Goal: Information Seeking & Learning: Learn about a topic

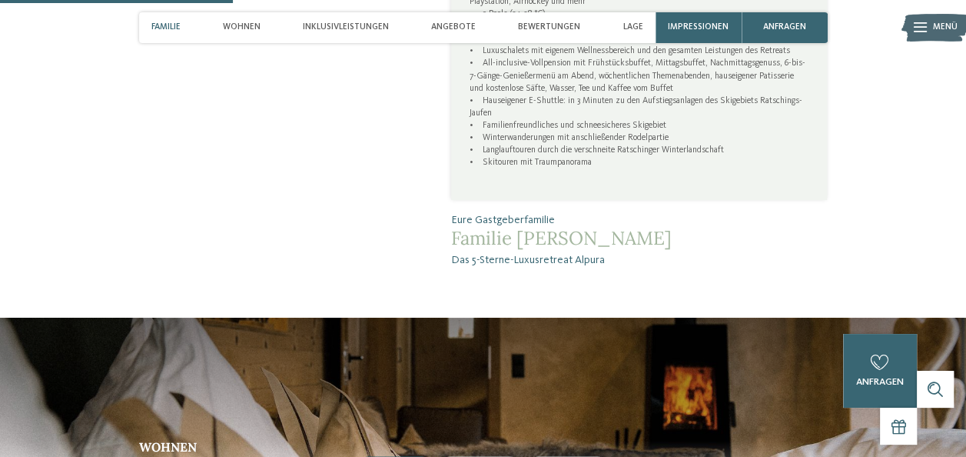
scroll to position [1152, 0]
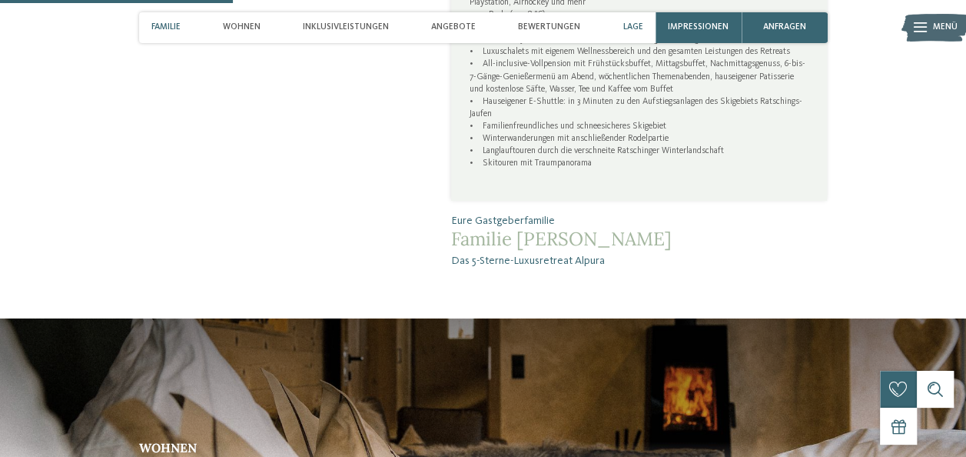
click at [640, 28] on span "Lage" at bounding box center [633, 27] width 20 height 10
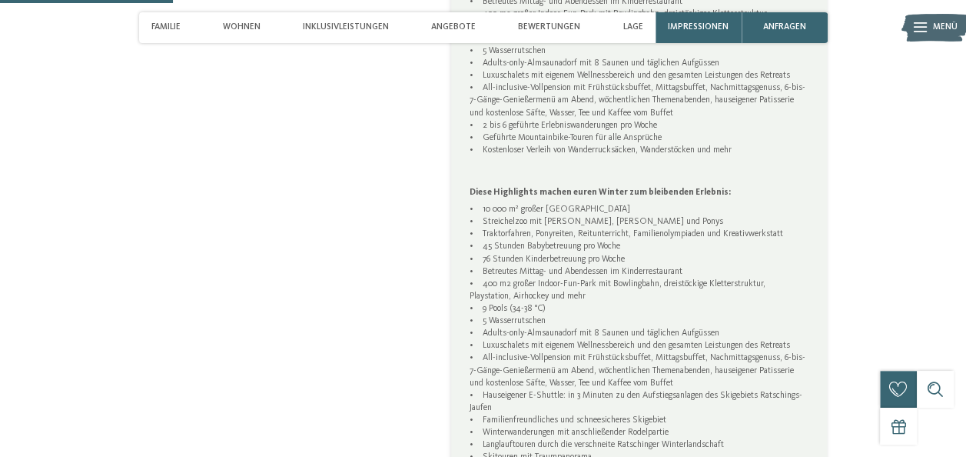
scroll to position [858, 0]
click at [166, 23] on span "Familie" at bounding box center [165, 27] width 29 height 10
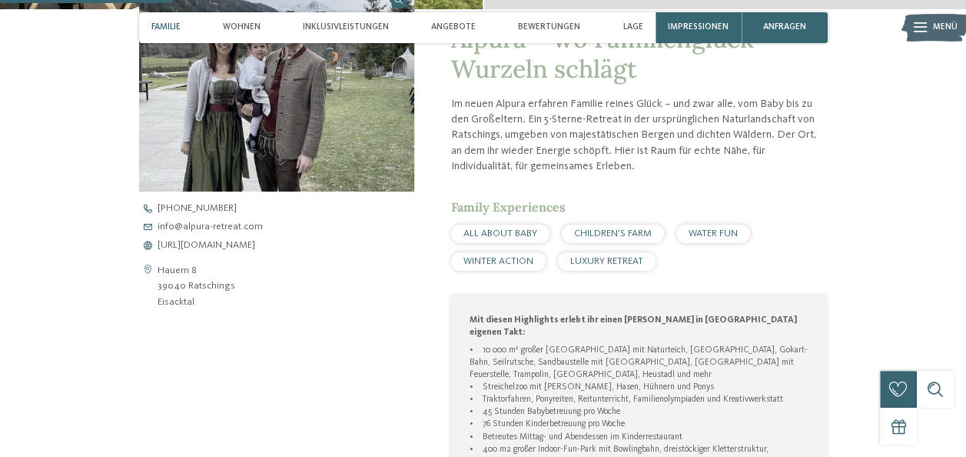
scroll to position [347, 0]
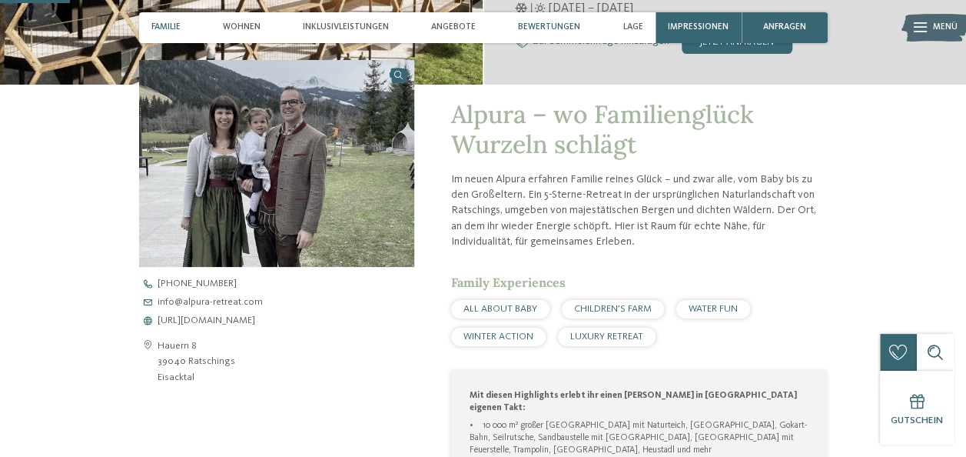
click at [559, 23] on span "Bewertungen" at bounding box center [549, 27] width 62 height 10
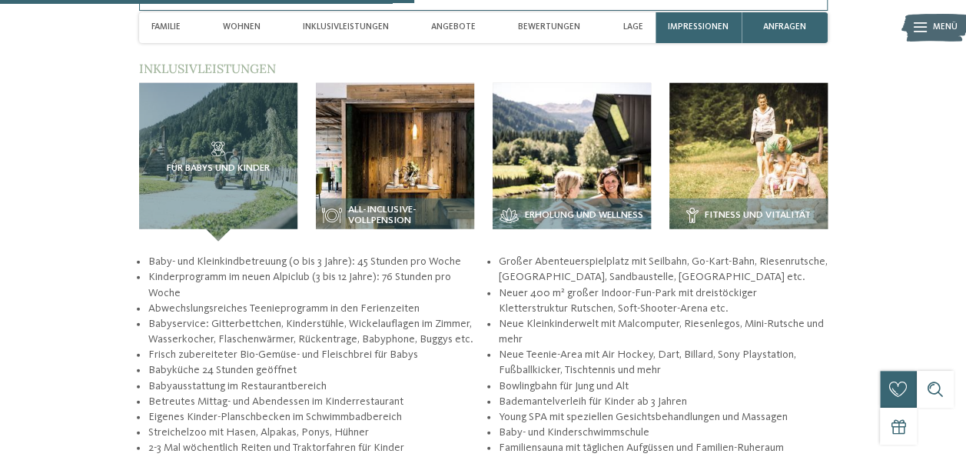
scroll to position [2062, 0]
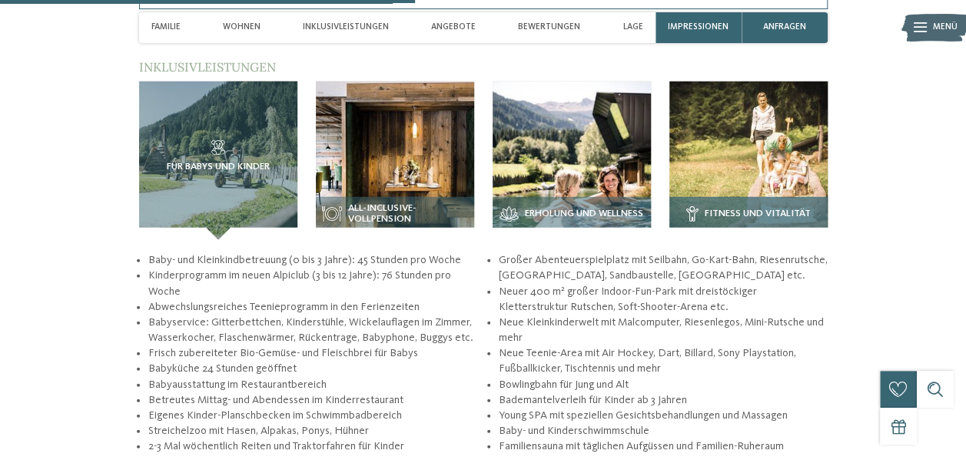
click at [737, 197] on div "Fitness und Vitalität" at bounding box center [749, 218] width 158 height 43
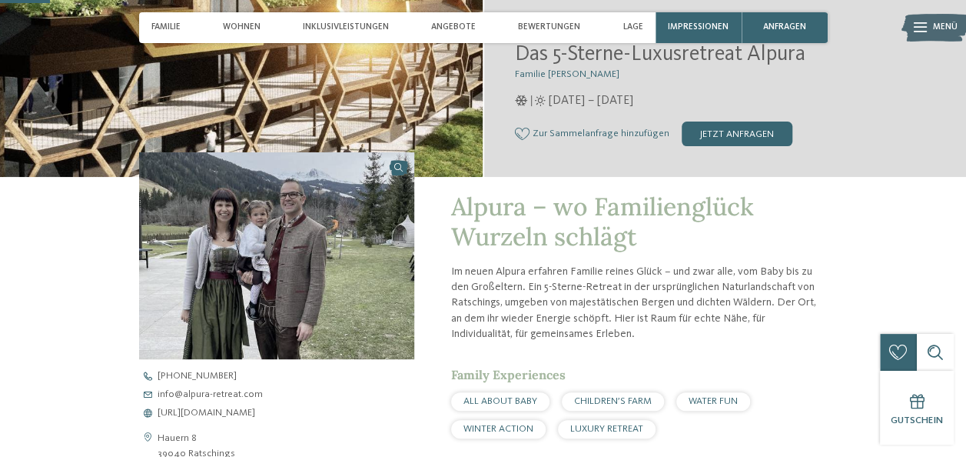
scroll to position [180, 0]
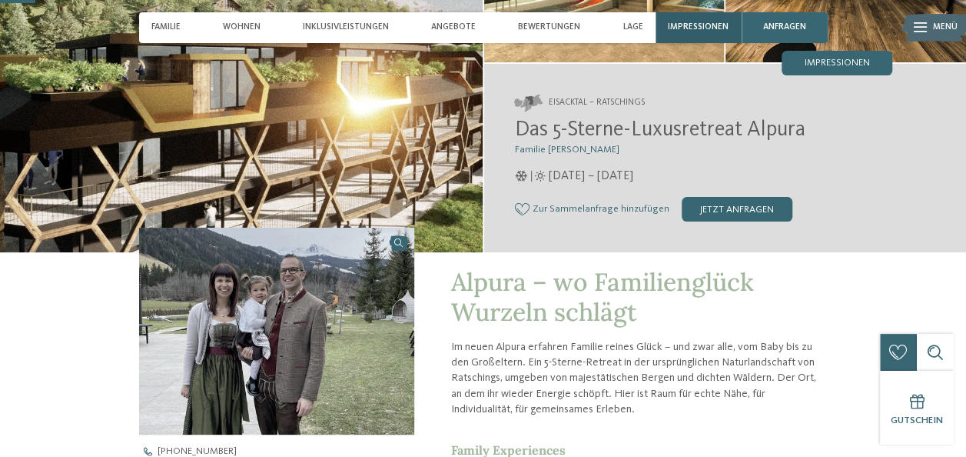
click at [686, 26] on span "Impressionen" at bounding box center [698, 27] width 61 height 10
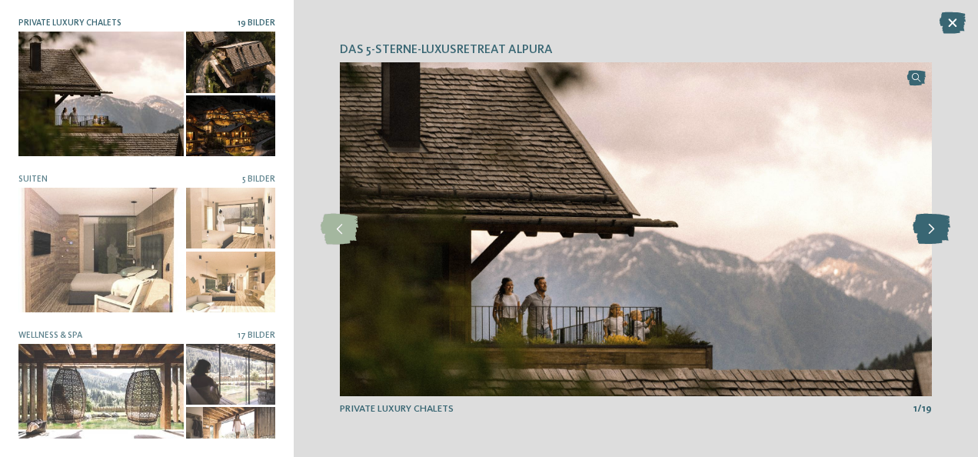
click at [929, 231] on icon at bounding box center [931, 229] width 38 height 31
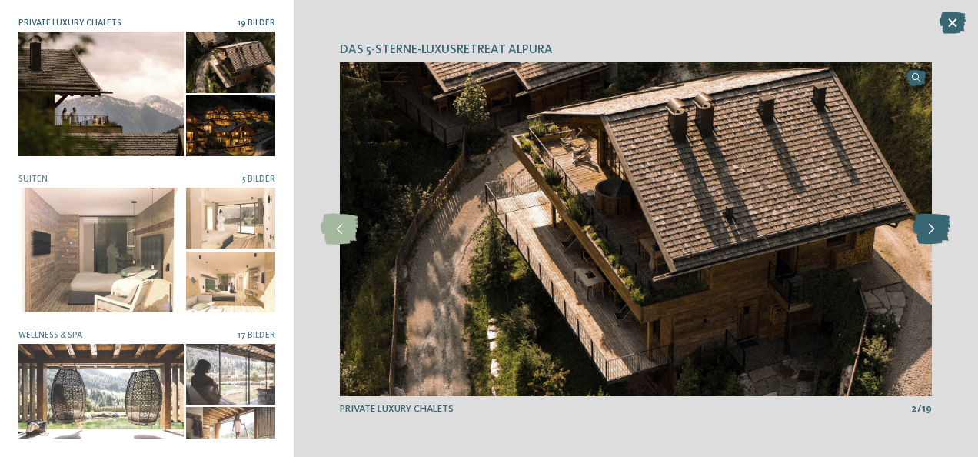
click at [928, 231] on icon at bounding box center [931, 229] width 38 height 31
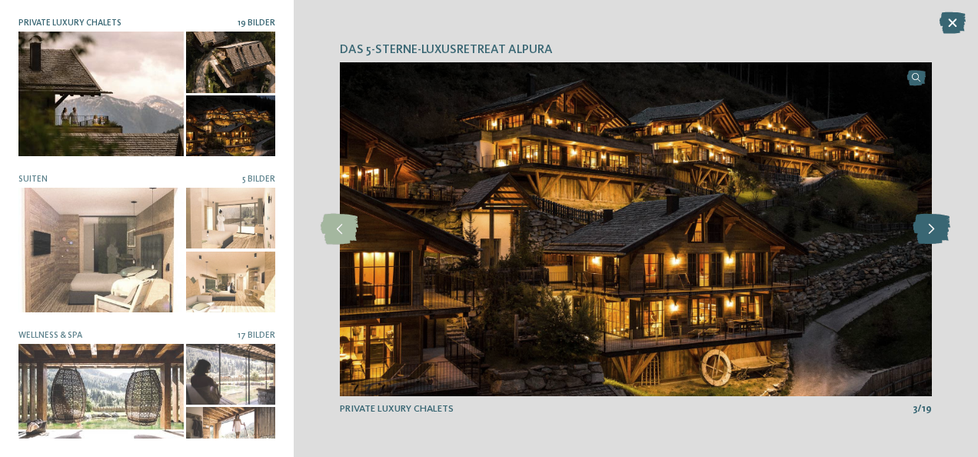
click at [928, 231] on icon at bounding box center [931, 229] width 38 height 31
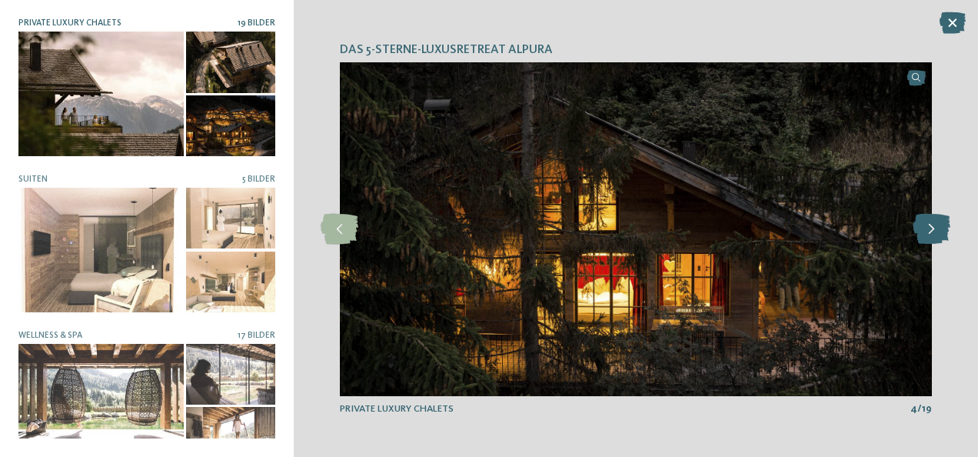
click at [928, 231] on icon at bounding box center [931, 229] width 38 height 31
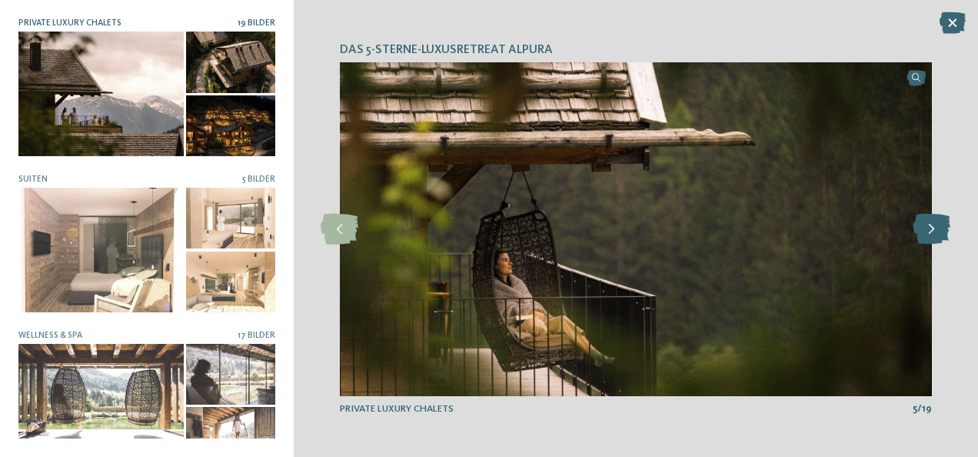
click at [928, 231] on icon at bounding box center [931, 229] width 38 height 31
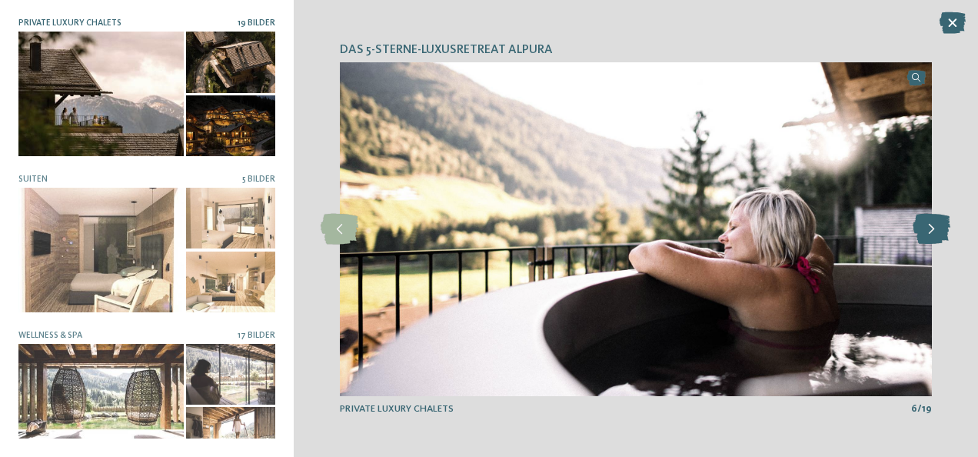
click at [928, 231] on icon at bounding box center [931, 229] width 38 height 31
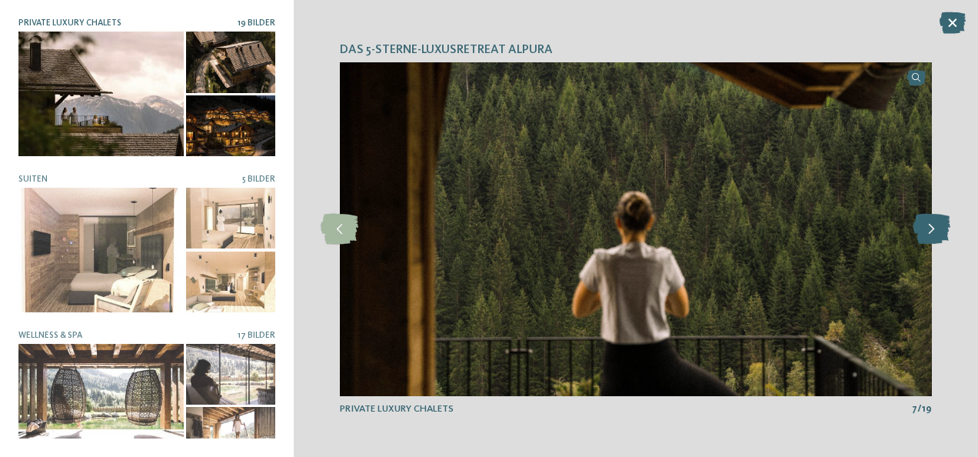
click at [928, 231] on icon at bounding box center [931, 229] width 38 height 31
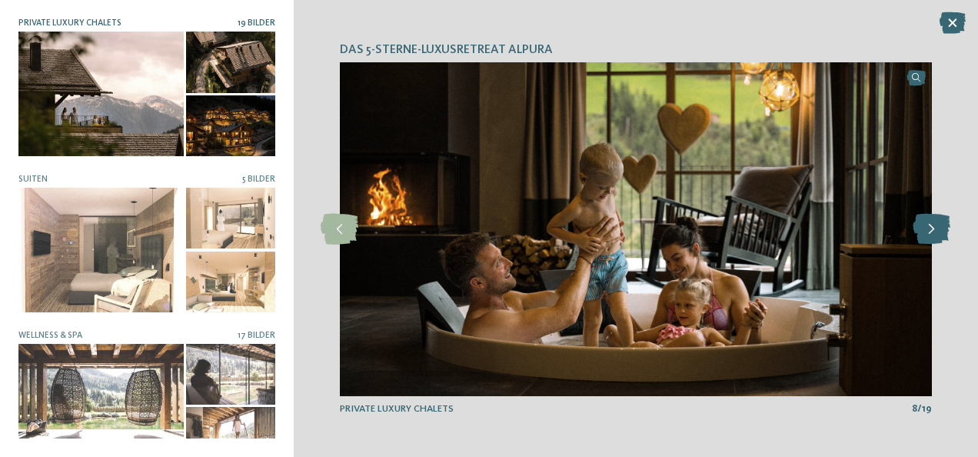
click at [928, 231] on icon at bounding box center [931, 229] width 38 height 31
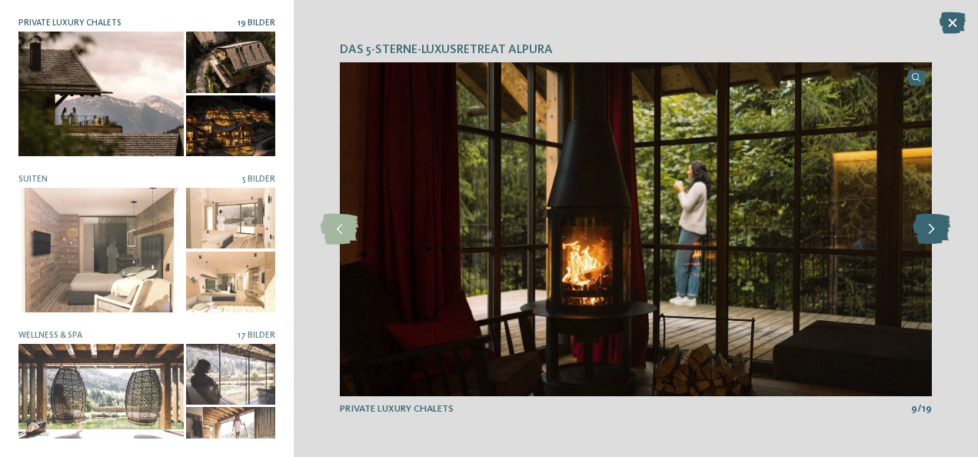
click at [928, 231] on icon at bounding box center [931, 229] width 38 height 31
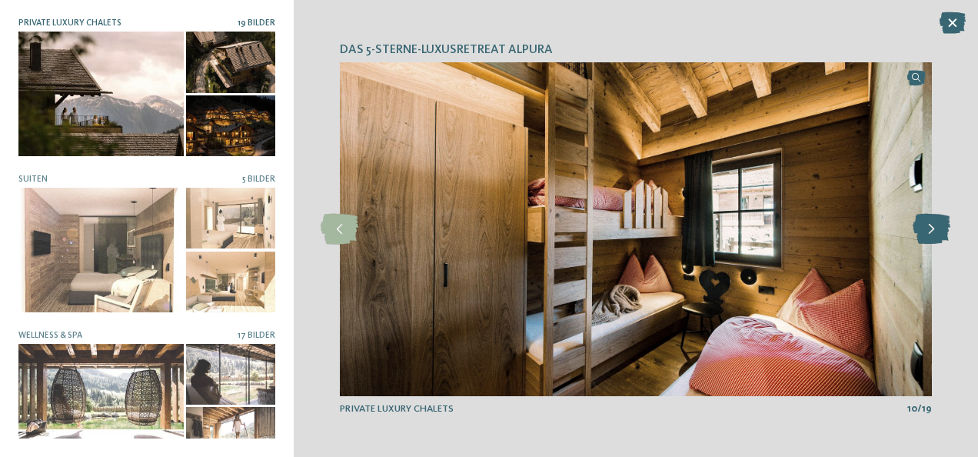
click at [928, 231] on icon at bounding box center [931, 229] width 38 height 31
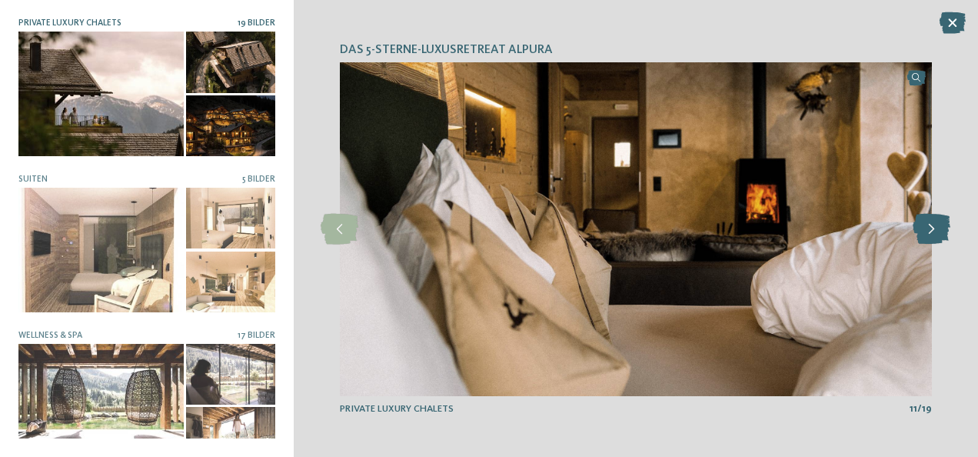
click at [928, 231] on icon at bounding box center [931, 229] width 38 height 31
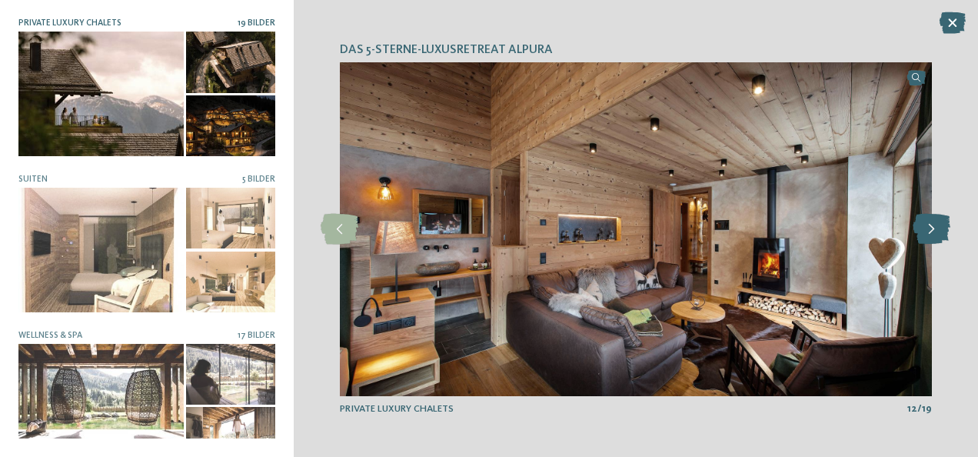
click at [928, 231] on icon at bounding box center [931, 229] width 38 height 31
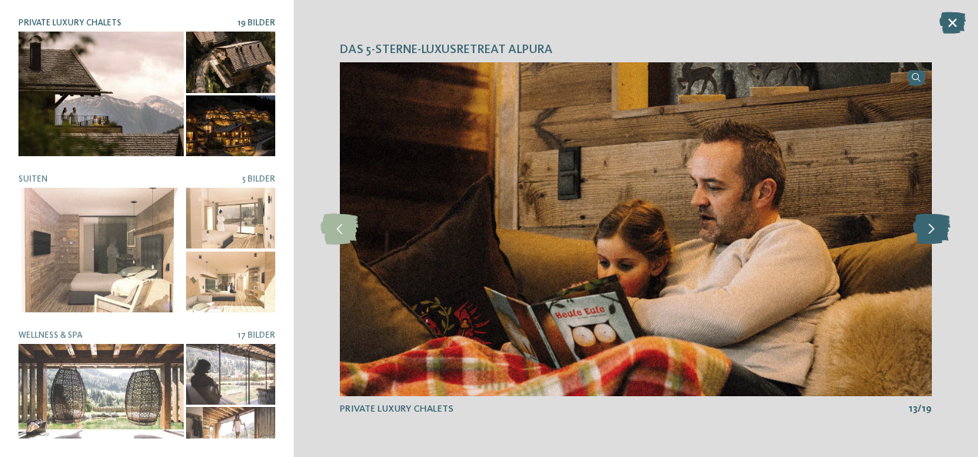
click at [928, 231] on icon at bounding box center [931, 229] width 38 height 31
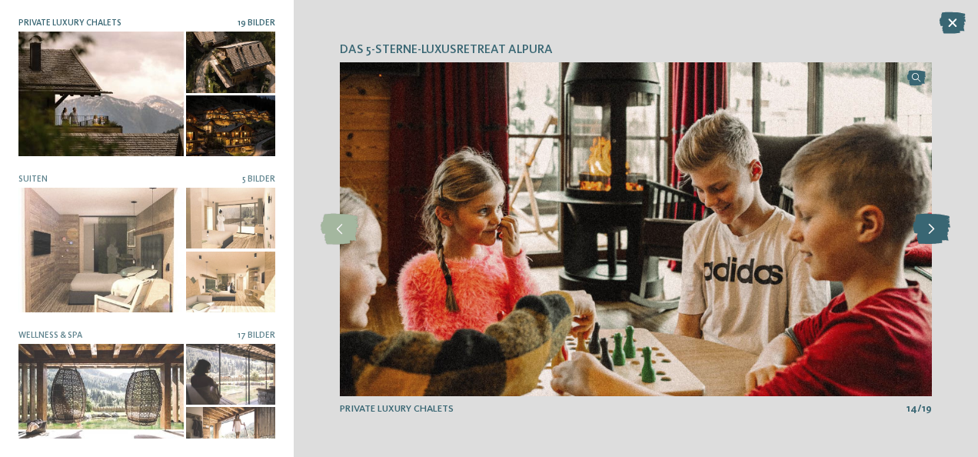
click at [928, 231] on icon at bounding box center [931, 229] width 38 height 31
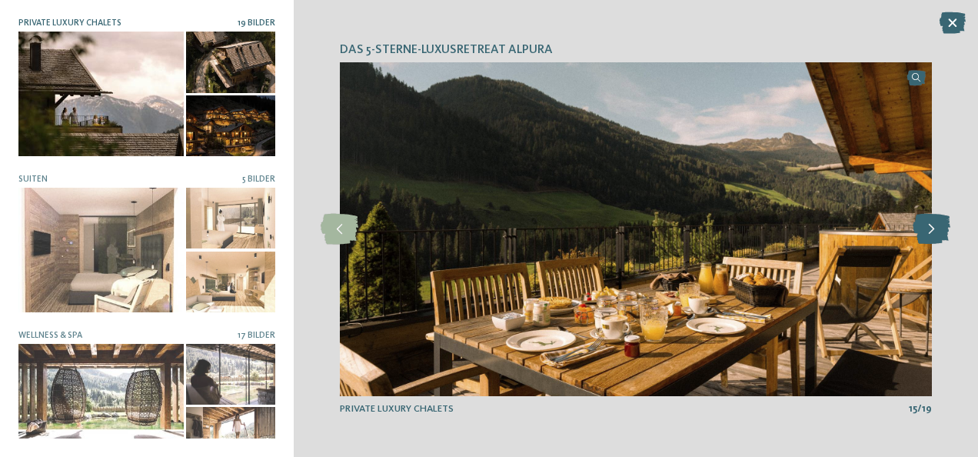
click at [928, 231] on icon at bounding box center [931, 229] width 38 height 31
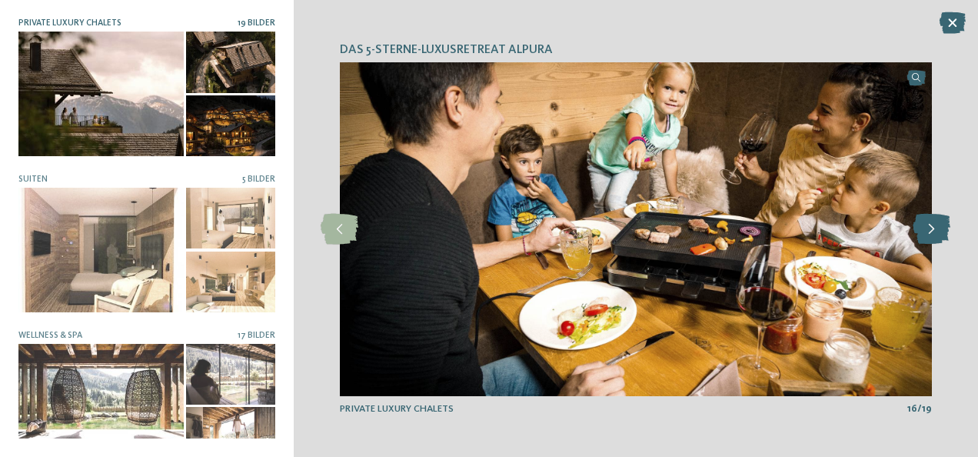
click at [928, 231] on icon at bounding box center [931, 229] width 38 height 31
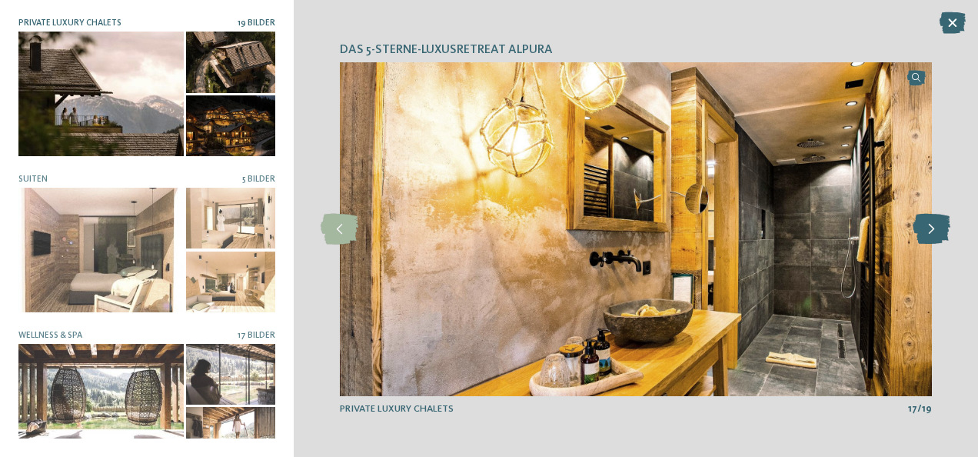
click at [928, 231] on icon at bounding box center [931, 229] width 38 height 31
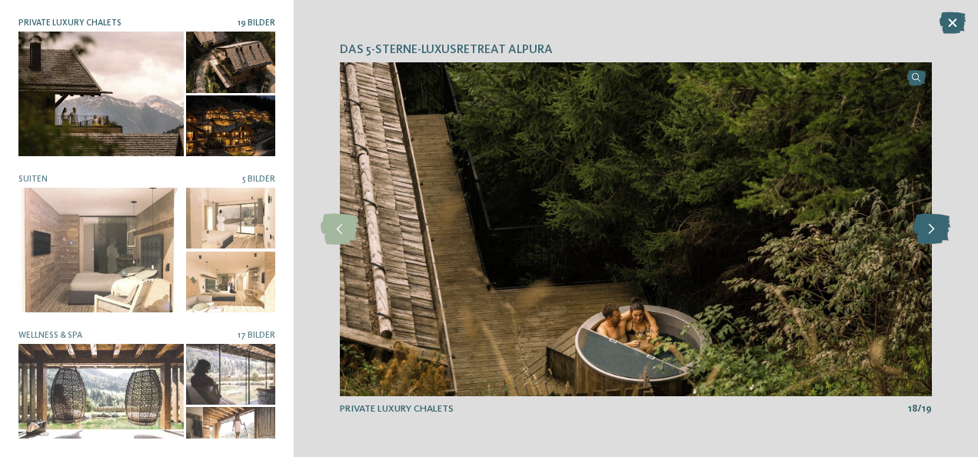
click at [928, 231] on icon at bounding box center [931, 229] width 38 height 31
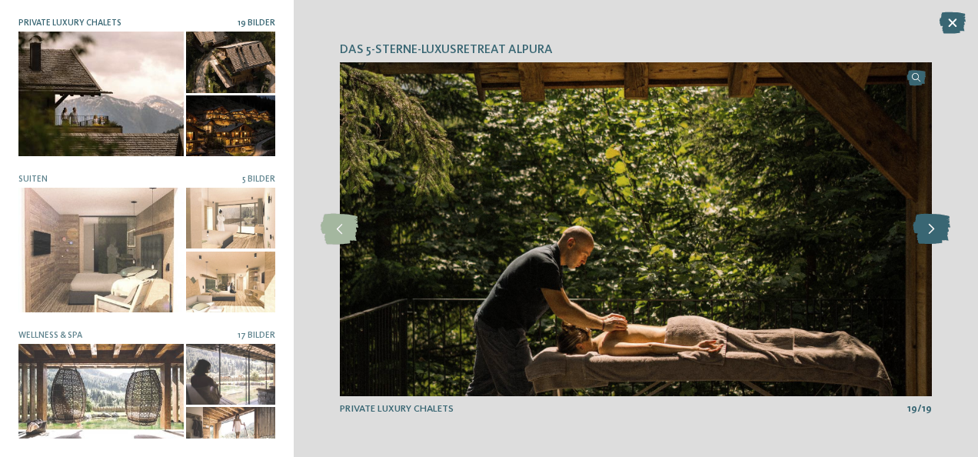
click at [928, 231] on icon at bounding box center [931, 229] width 38 height 31
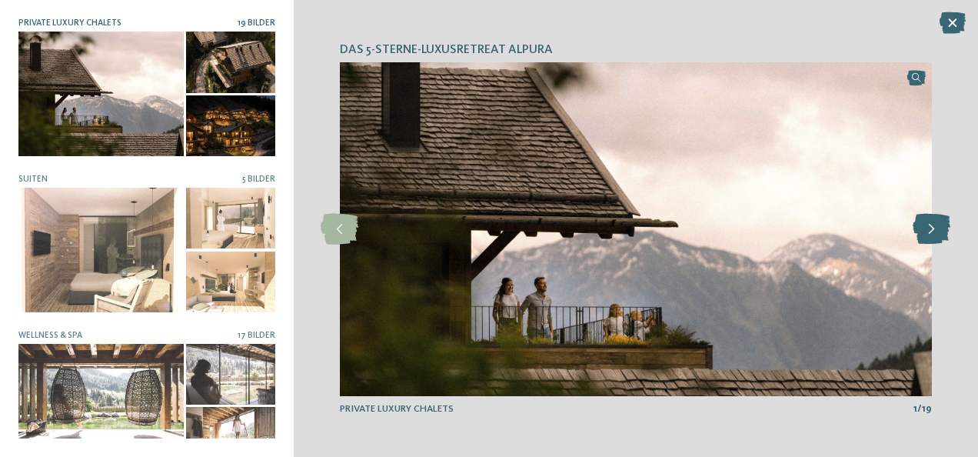
click at [928, 231] on icon at bounding box center [931, 229] width 38 height 31
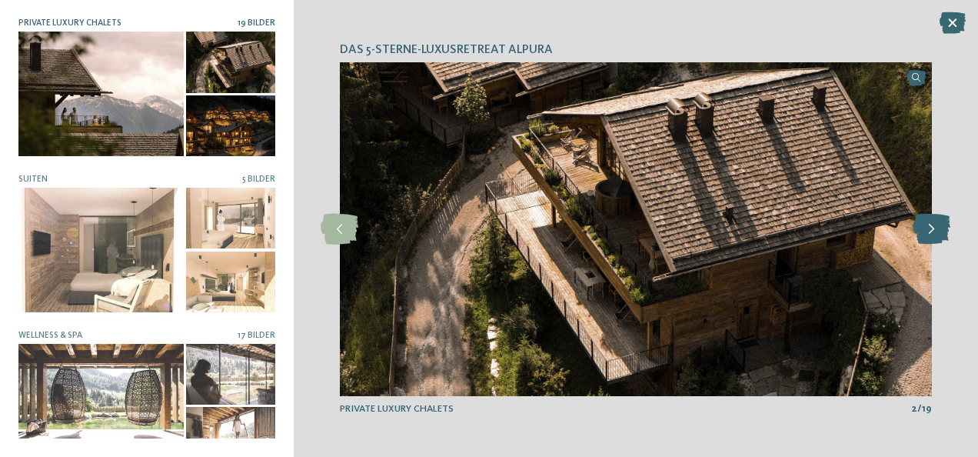
click at [928, 231] on icon at bounding box center [931, 229] width 38 height 31
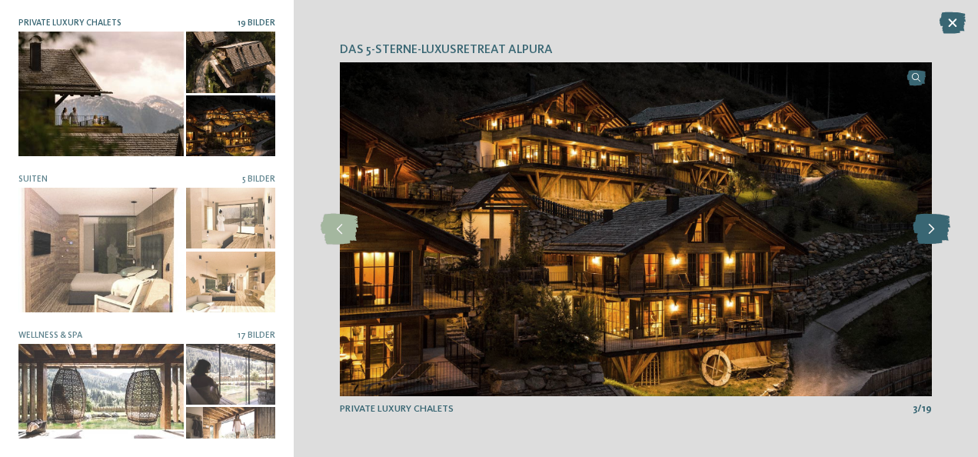
click at [928, 231] on icon at bounding box center [931, 229] width 38 height 31
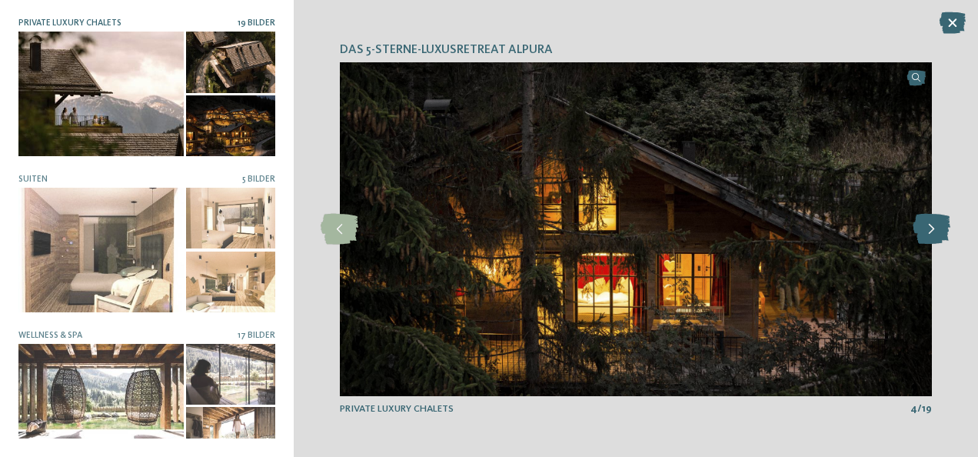
click at [928, 231] on icon at bounding box center [931, 229] width 38 height 31
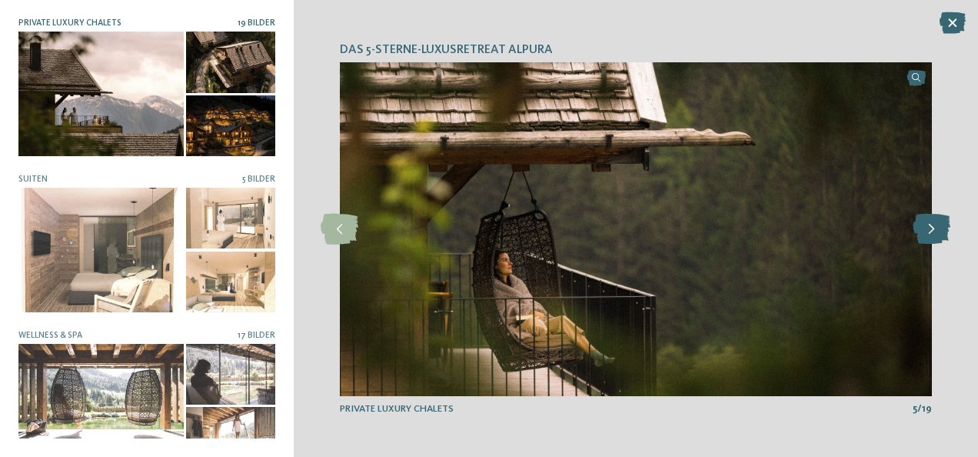
click at [928, 231] on icon at bounding box center [931, 229] width 38 height 31
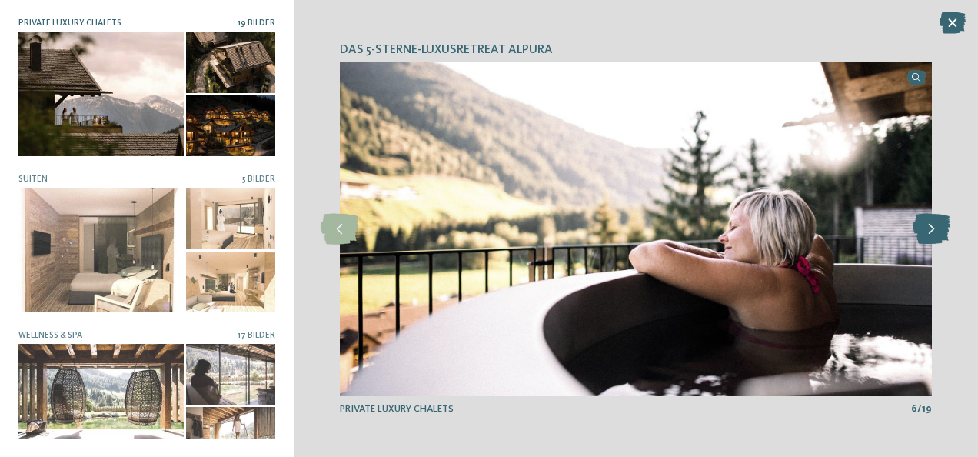
click at [928, 231] on icon at bounding box center [931, 229] width 38 height 31
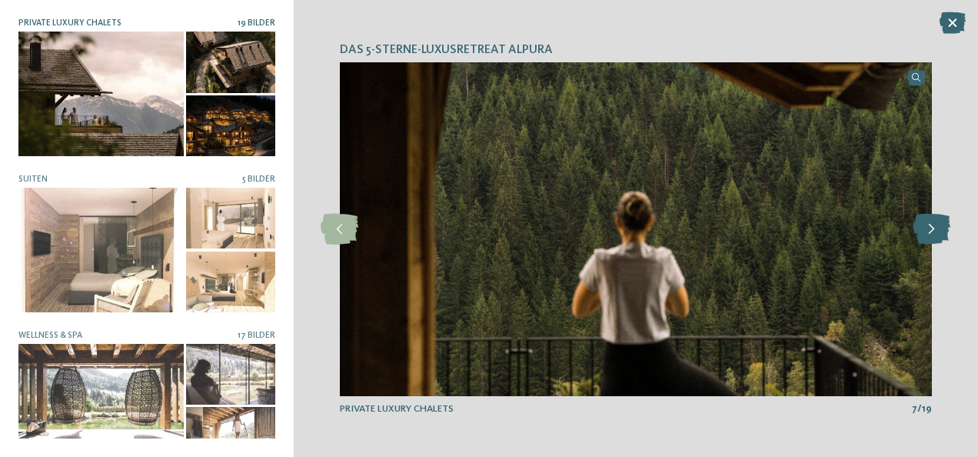
click at [928, 231] on icon at bounding box center [931, 229] width 38 height 31
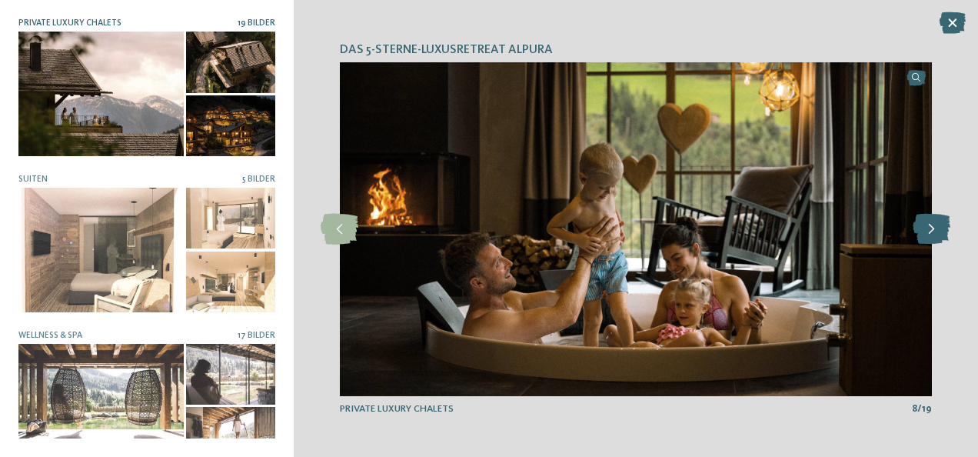
click at [928, 231] on icon at bounding box center [931, 229] width 38 height 31
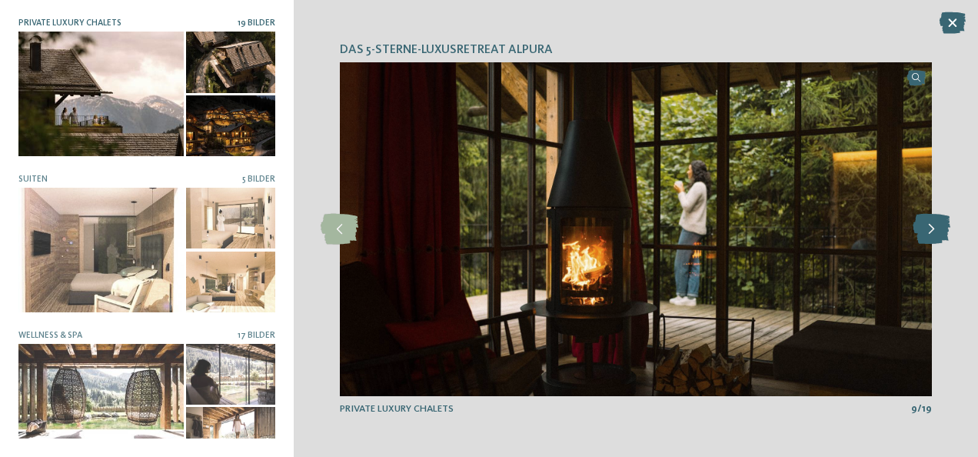
click at [928, 231] on icon at bounding box center [931, 229] width 38 height 31
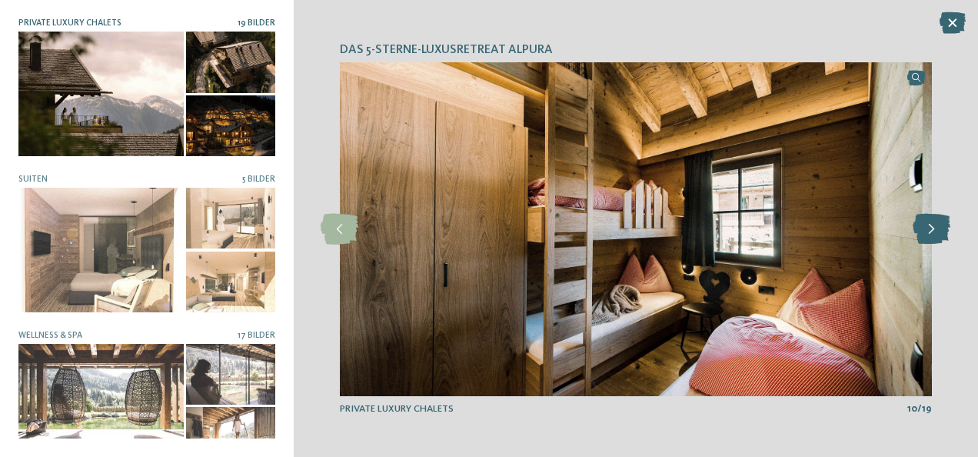
click at [928, 231] on icon at bounding box center [931, 229] width 38 height 31
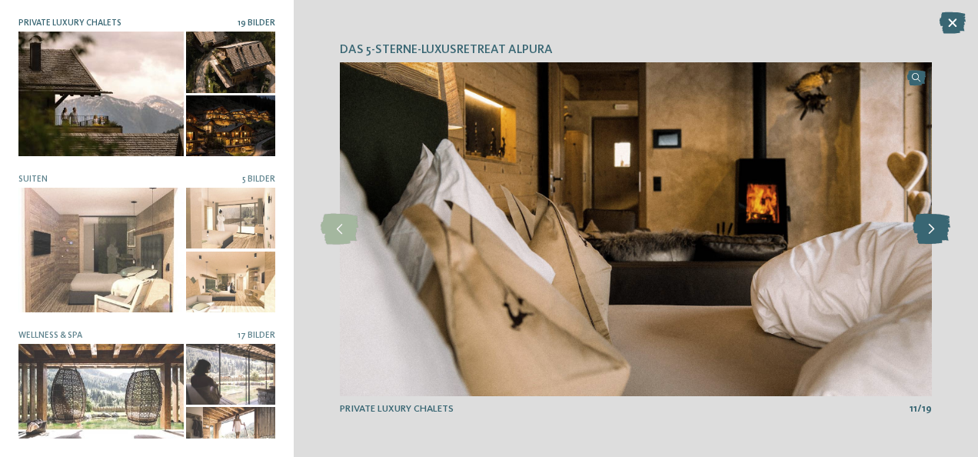
click at [928, 231] on icon at bounding box center [931, 229] width 38 height 31
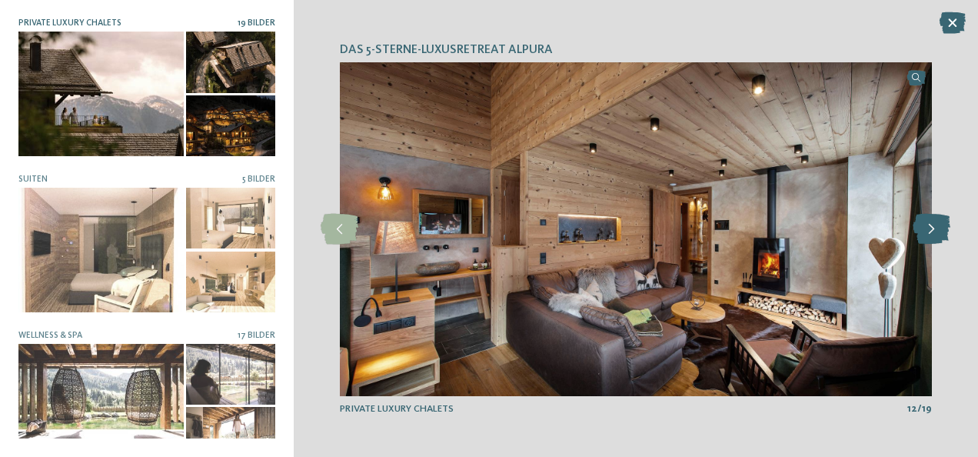
click at [928, 231] on icon at bounding box center [931, 229] width 38 height 31
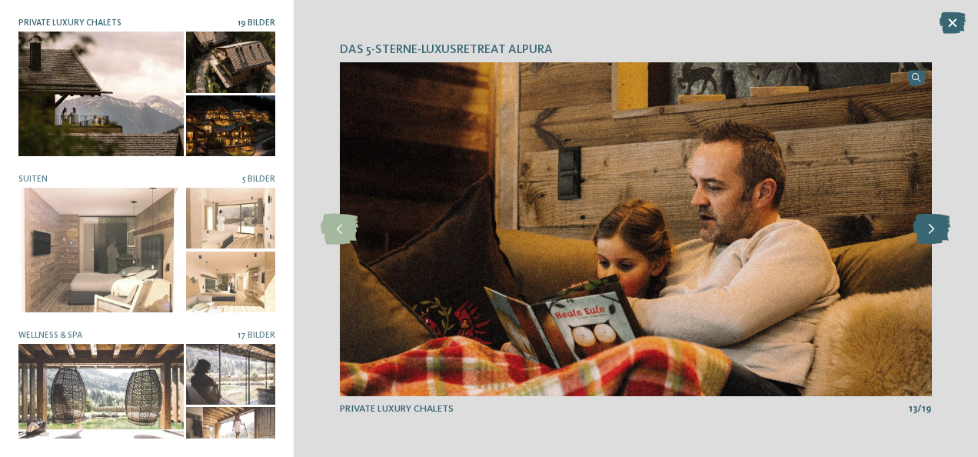
click at [928, 231] on icon at bounding box center [931, 229] width 38 height 31
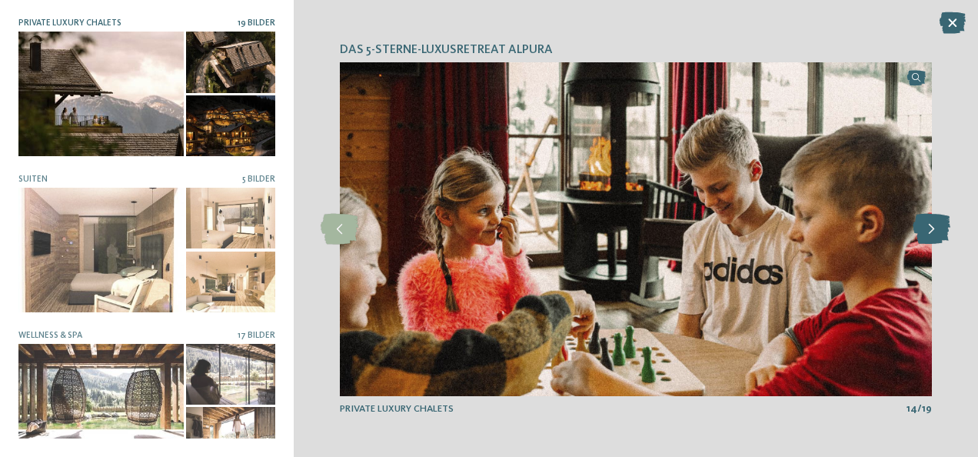
click at [928, 231] on icon at bounding box center [931, 229] width 38 height 31
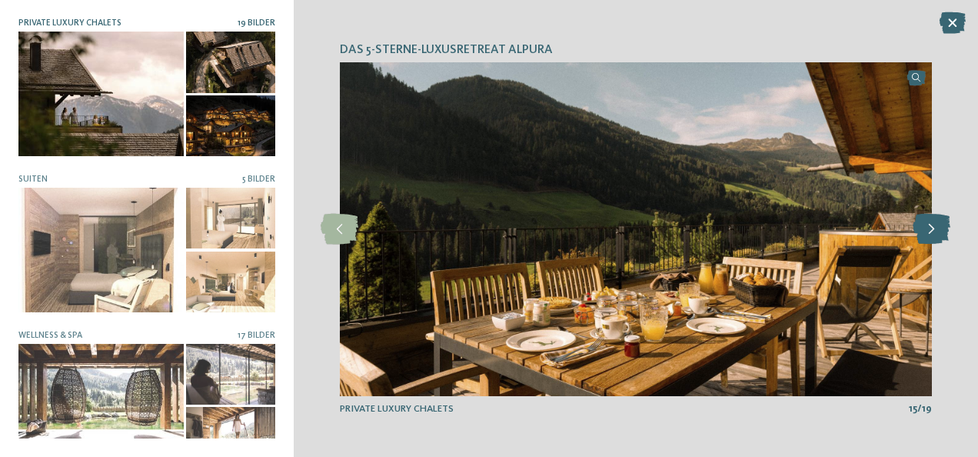
click at [928, 231] on icon at bounding box center [931, 229] width 38 height 31
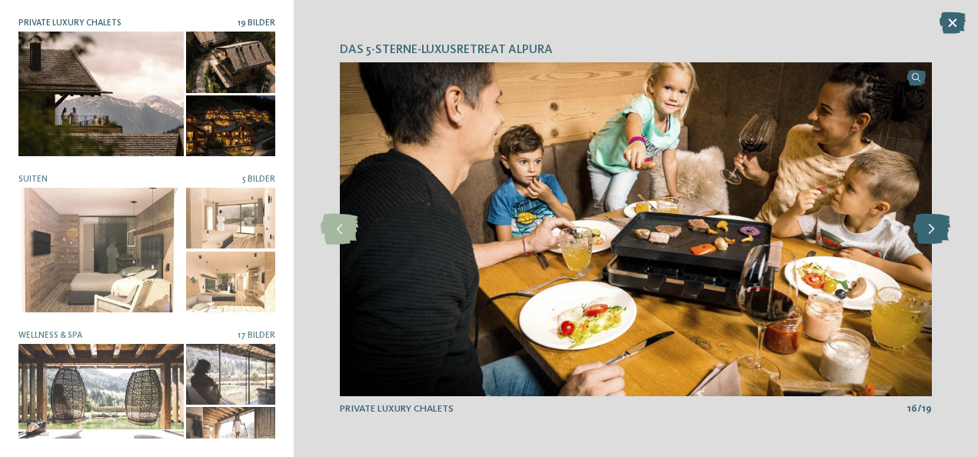
click at [928, 231] on icon at bounding box center [931, 229] width 38 height 31
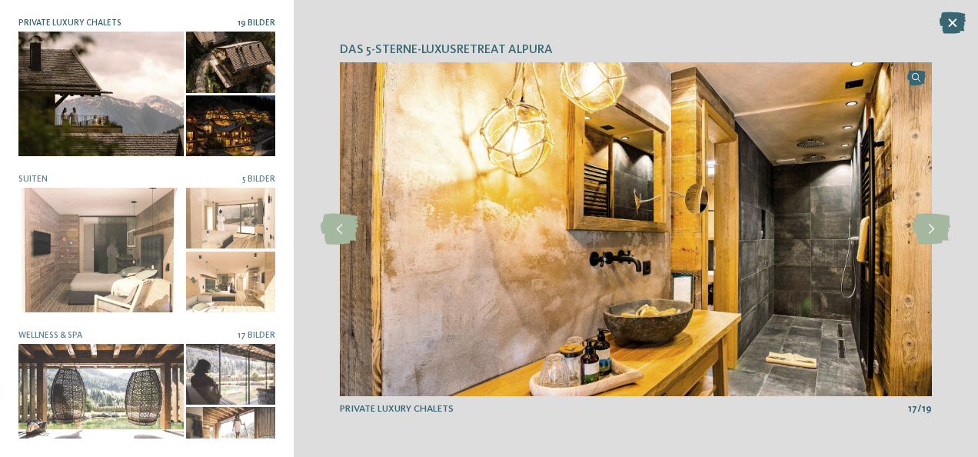
click at [947, 20] on icon at bounding box center [952, 23] width 26 height 22
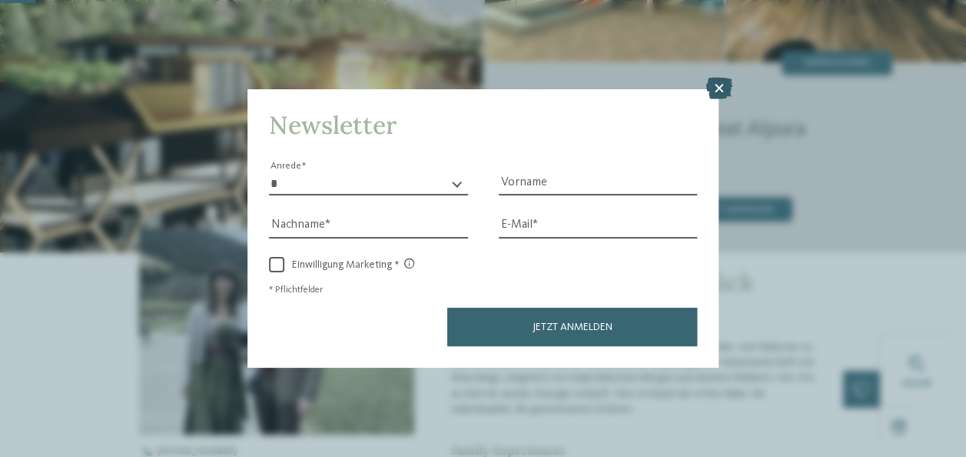
click at [715, 86] on icon at bounding box center [719, 89] width 26 height 22
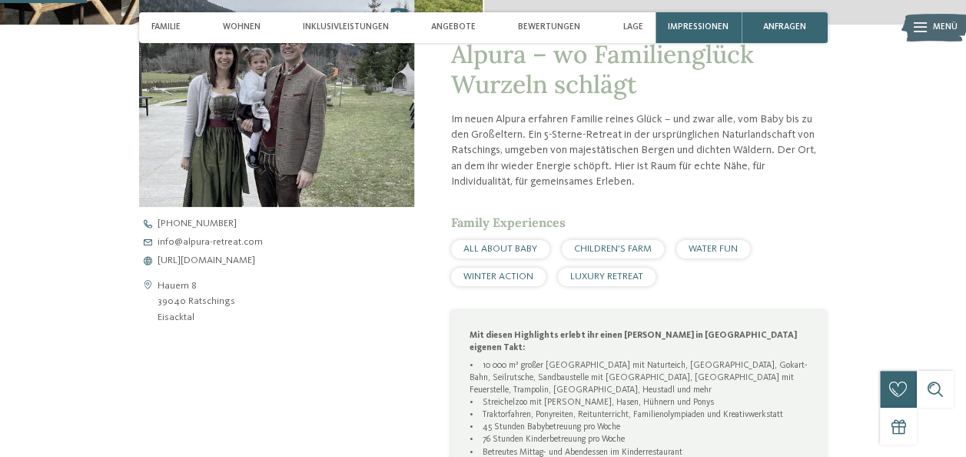
scroll to position [466, 0]
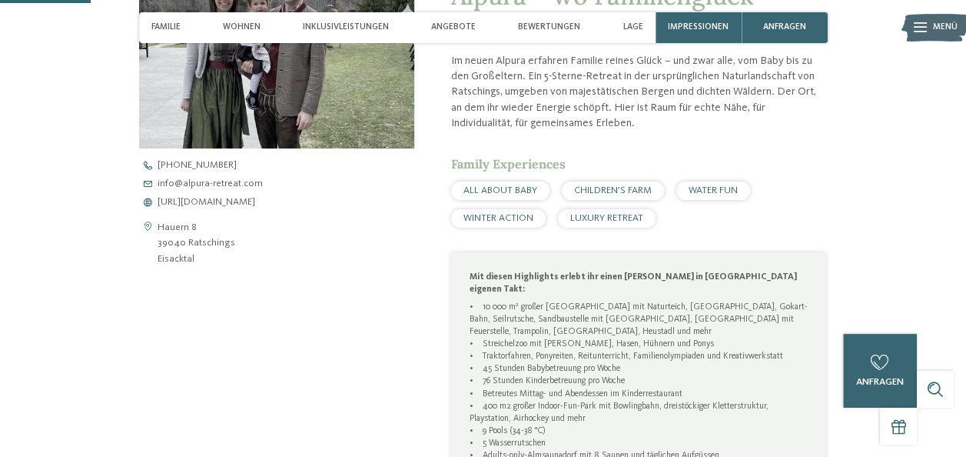
click at [622, 192] on span "CHILDREN’S FARM" at bounding box center [613, 190] width 78 height 10
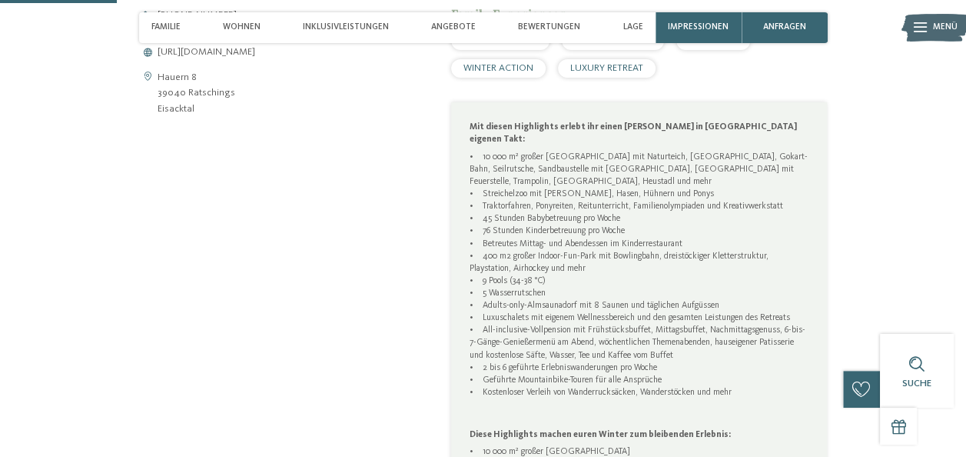
scroll to position [619, 0]
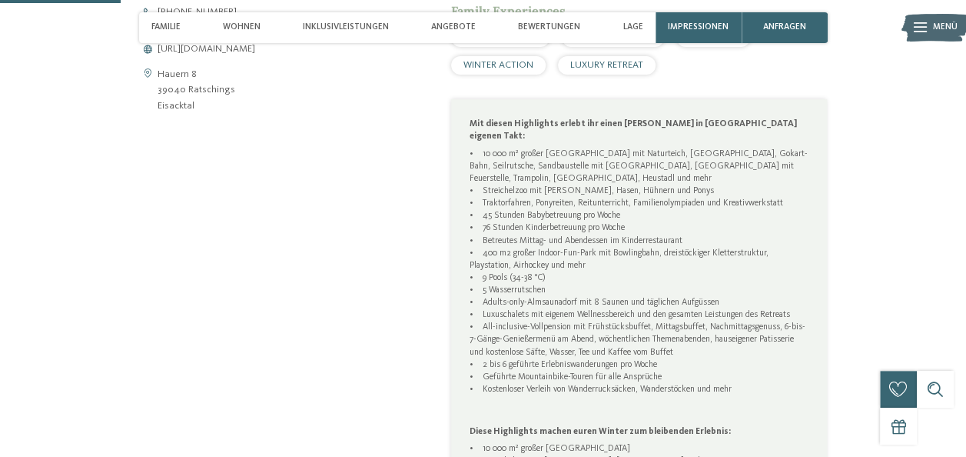
drag, startPoint x: 530, startPoint y: 278, endPoint x: 507, endPoint y: 260, distance: 30.1
click at [507, 260] on p "• 10 000 m² großer [GEOGRAPHIC_DATA] mit Naturteich, [GEOGRAPHIC_DATA], Gokart-…" at bounding box center [640, 284] width 340 height 272
drag, startPoint x: 507, startPoint y: 260, endPoint x: 599, endPoint y: 278, distance: 94.1
click at [599, 278] on p "• 10 000 m² großer [GEOGRAPHIC_DATA] mit Naturteich, [GEOGRAPHIC_DATA], Gokart-…" at bounding box center [640, 284] width 340 height 272
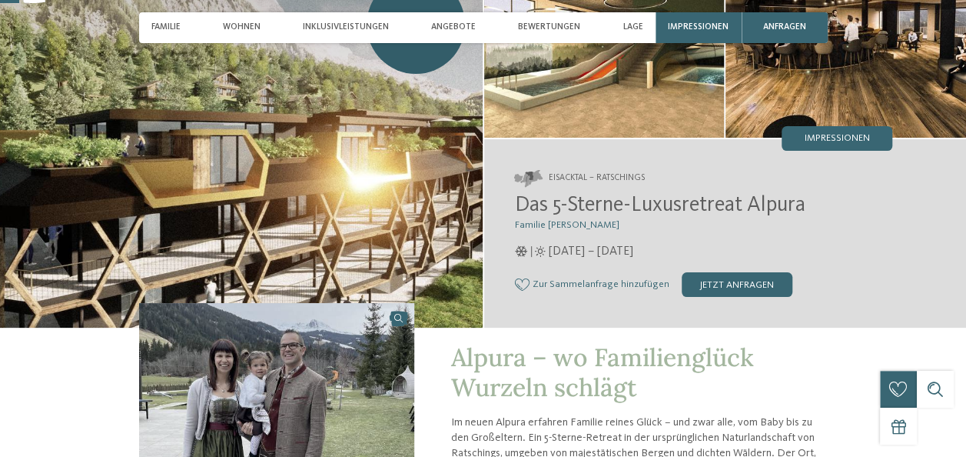
scroll to position [119, 0]
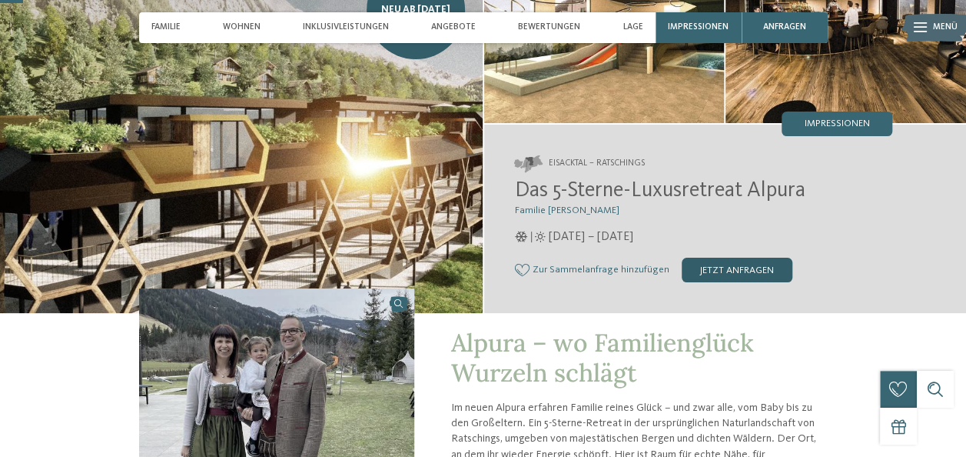
click at [736, 269] on div "jetzt anfragen" at bounding box center [737, 270] width 111 height 25
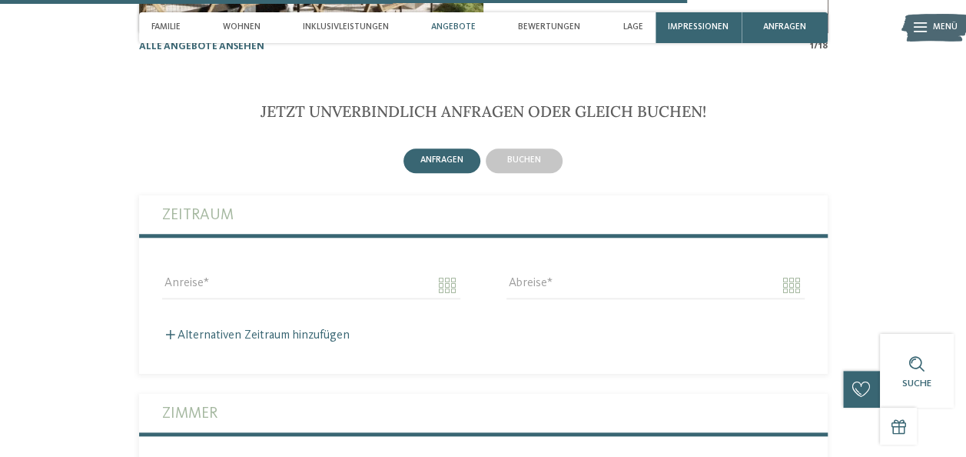
scroll to position [3644, 0]
